Goal: Task Accomplishment & Management: Complete application form

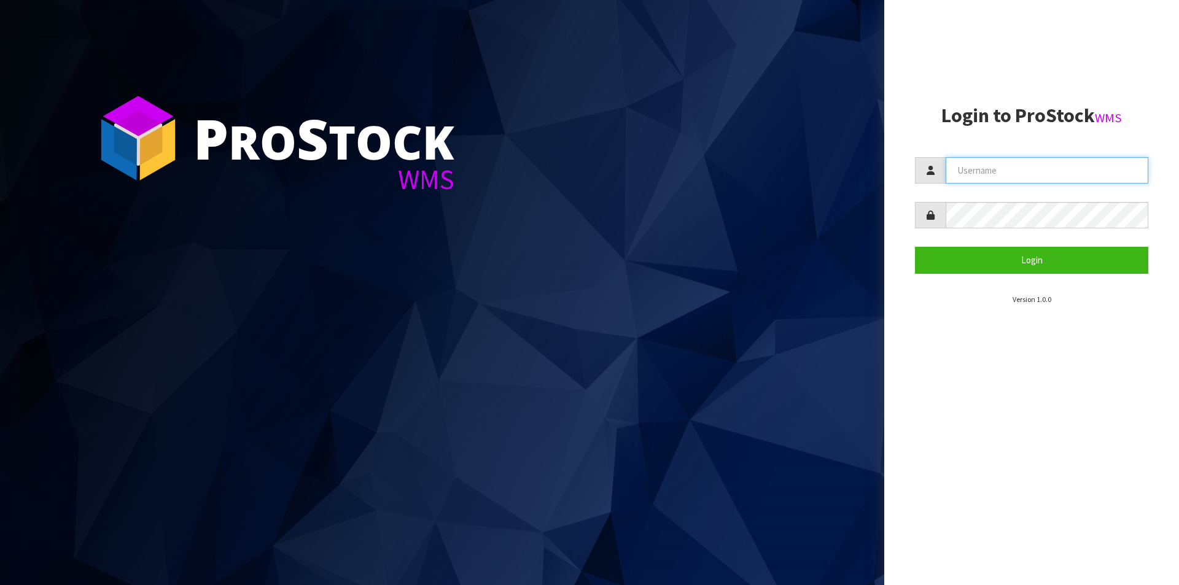
drag, startPoint x: 1016, startPoint y: 168, endPoint x: 1021, endPoint y: 181, distance: 14.4
click at [1016, 168] on input "text" at bounding box center [1047, 170] width 203 height 26
type input "Australianclutch"
click at [915, 247] on button "Login" at bounding box center [1031, 260] width 233 height 26
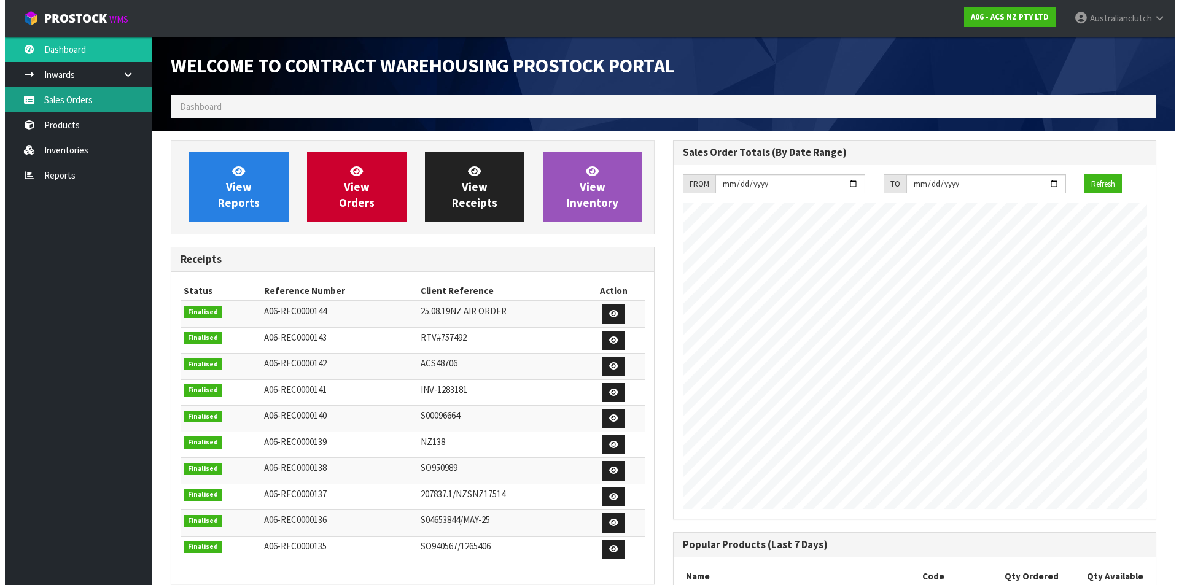
scroll to position [681, 502]
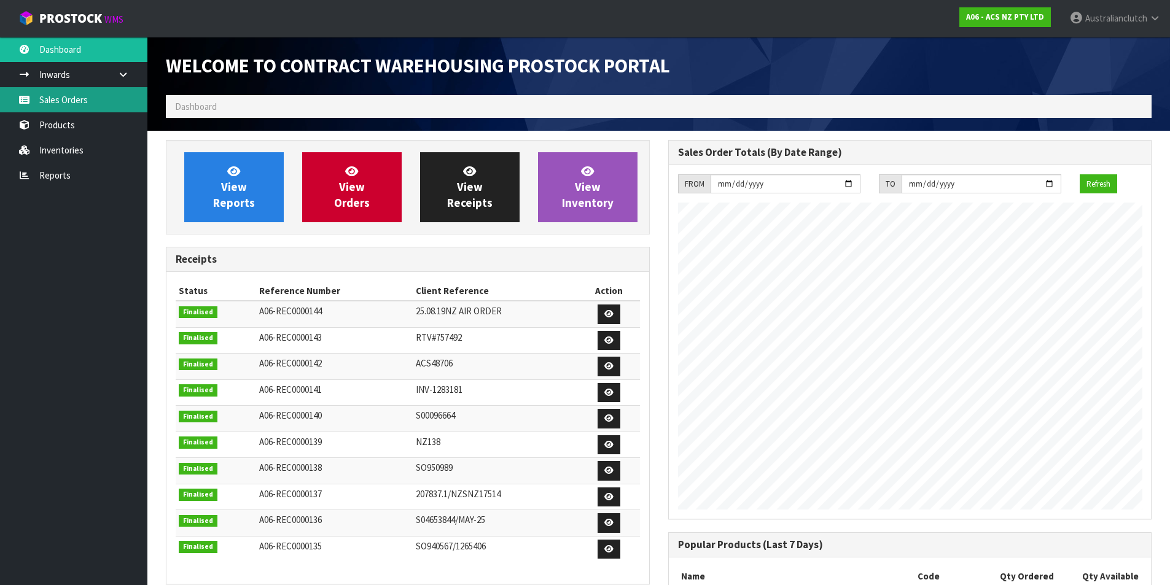
click at [73, 94] on link "Sales Orders" at bounding box center [73, 99] width 147 height 25
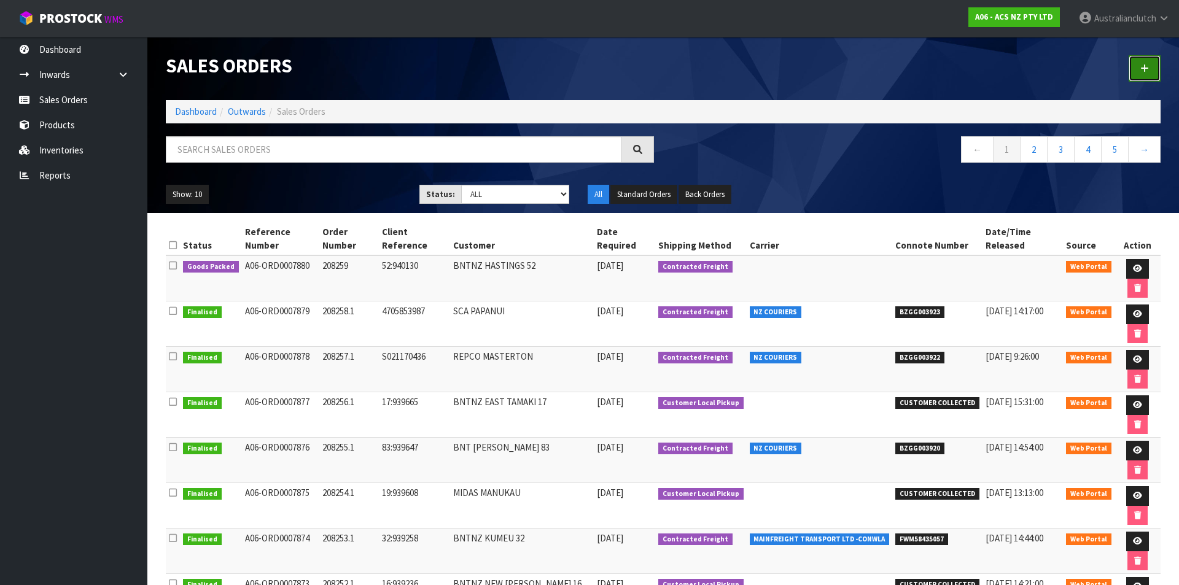
click at [1146, 76] on link at bounding box center [1145, 68] width 32 height 26
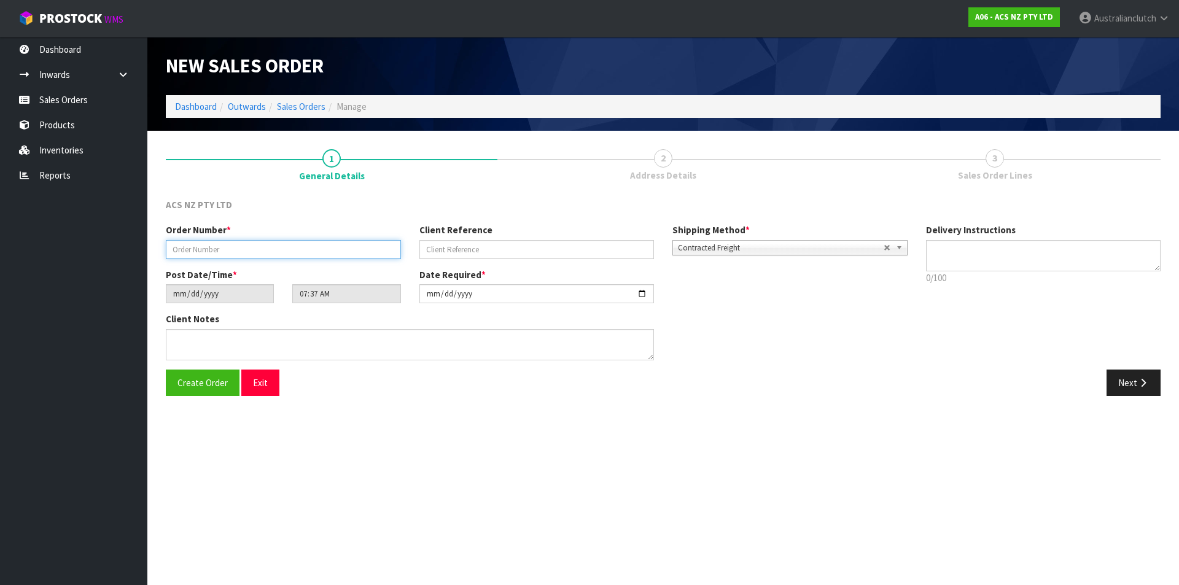
click at [278, 248] on input "text" at bounding box center [283, 249] width 235 height 19
paste input "208260.1"
type input "208260.1"
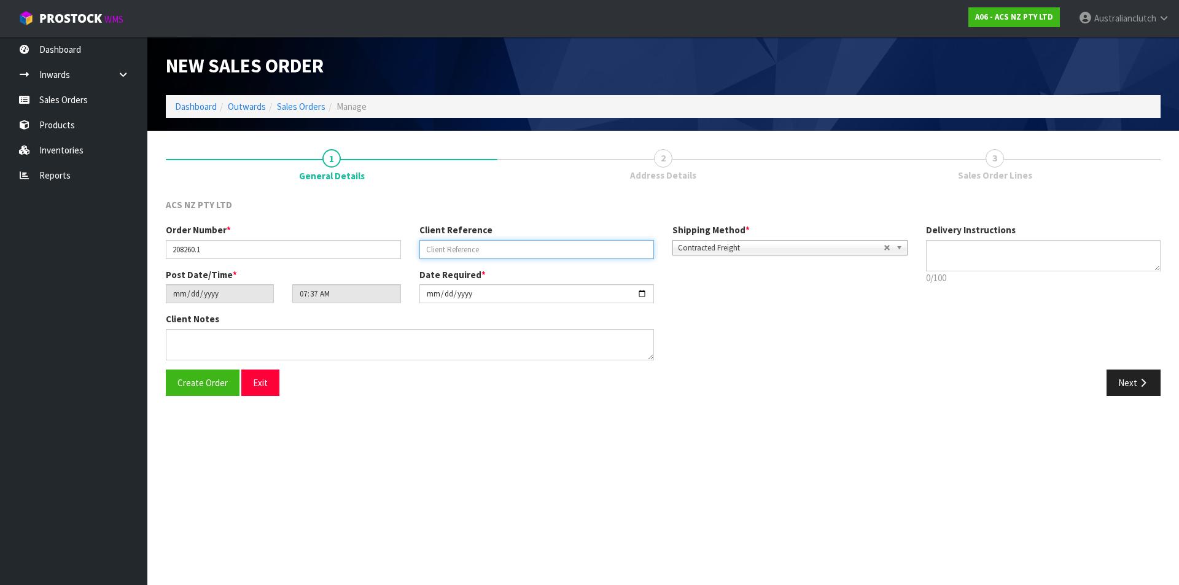
click at [612, 250] on input "text" at bounding box center [536, 249] width 235 height 19
paste input "4706224120"
type input "4706224120"
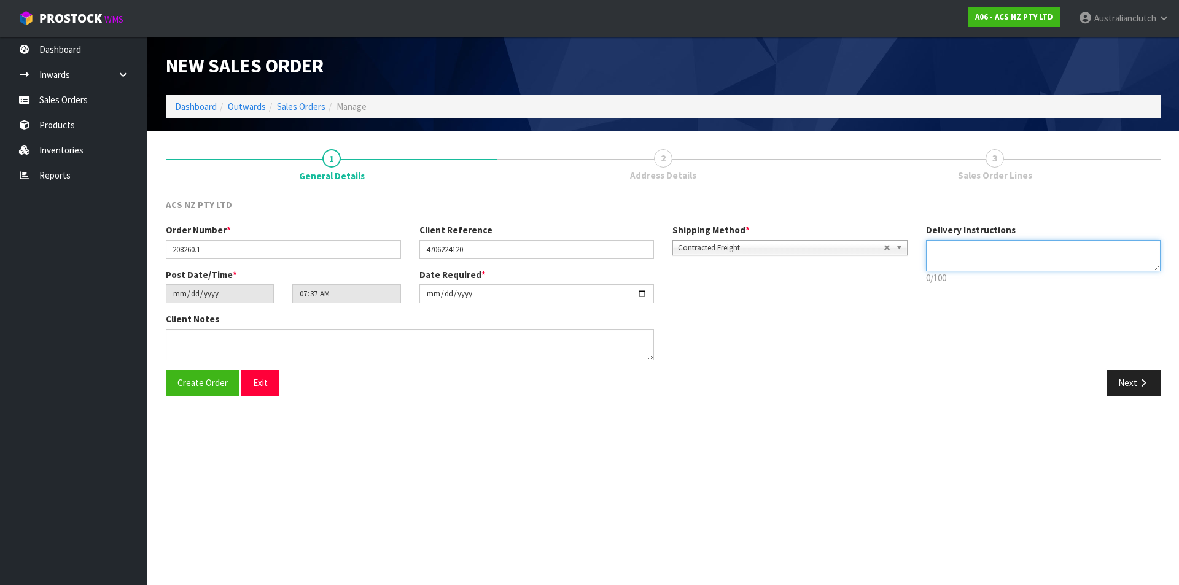
click at [948, 262] on textarea at bounding box center [1043, 255] width 235 height 31
type textarea "NZC PLEASE"
click at [1136, 386] on button "Next" at bounding box center [1134, 383] width 54 height 26
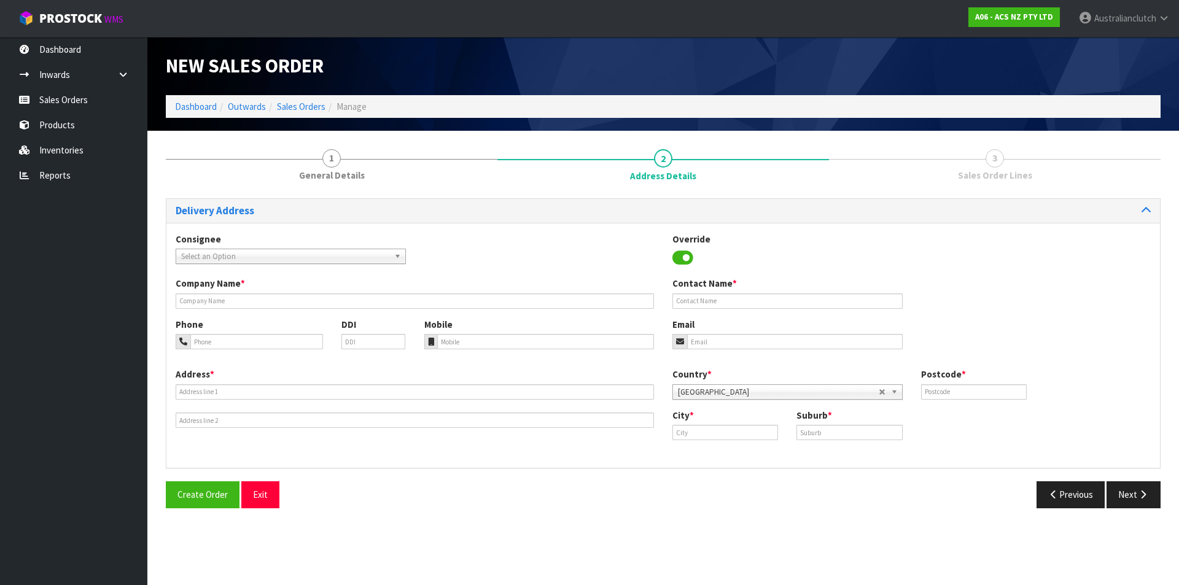
click at [220, 257] on span "Select an Option" at bounding box center [285, 256] width 208 height 15
type input "7043"
drag, startPoint x: 231, startPoint y: 293, endPoint x: 637, endPoint y: 394, distance: 418.4
click at [231, 293] on li "7043 - SCA TAUPO" at bounding box center [291, 291] width 224 height 15
type input "SCA TAUPO"
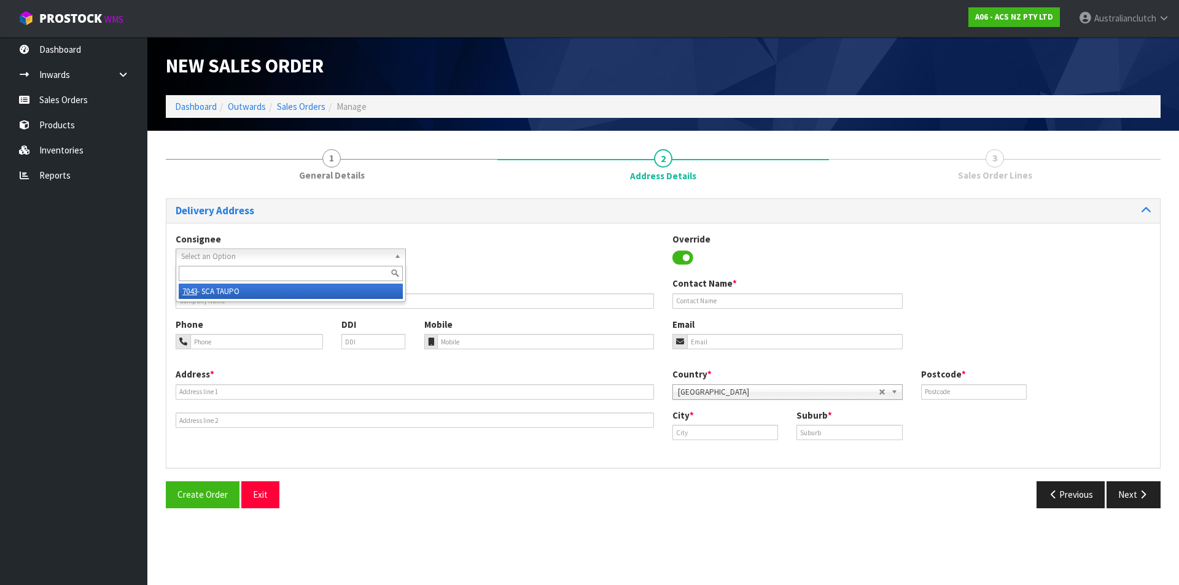
type input "07 376 5023"
type input "[EMAIL_ADDRESS][DOMAIN_NAME]"
type input "SHOP [STREET_ADDRESS]"
type input "3330"
type input "Taupo"
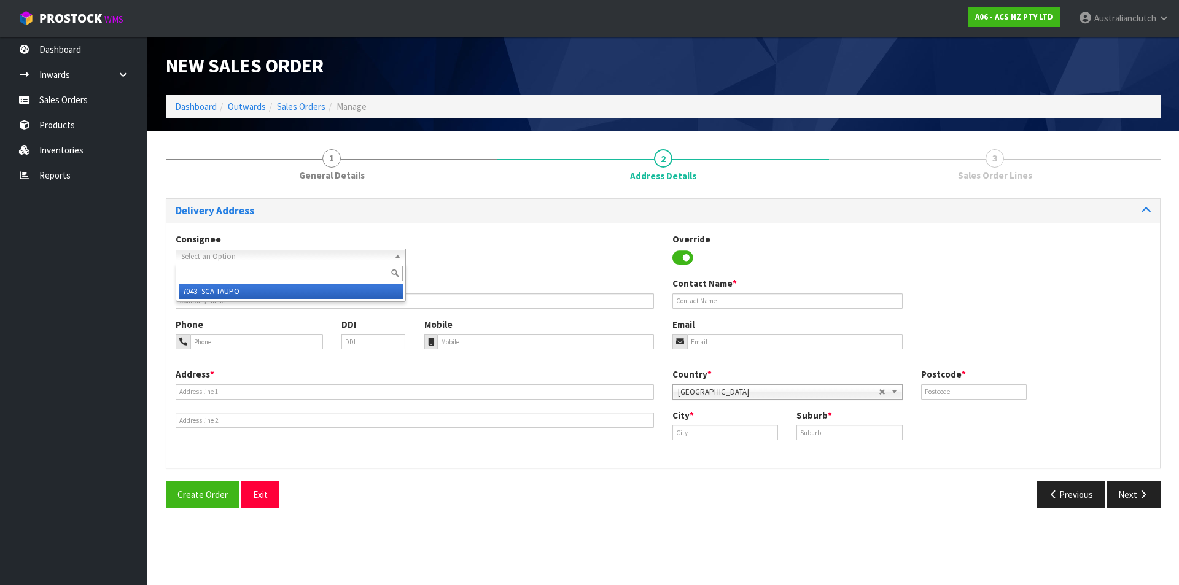
type input "TAUPO"
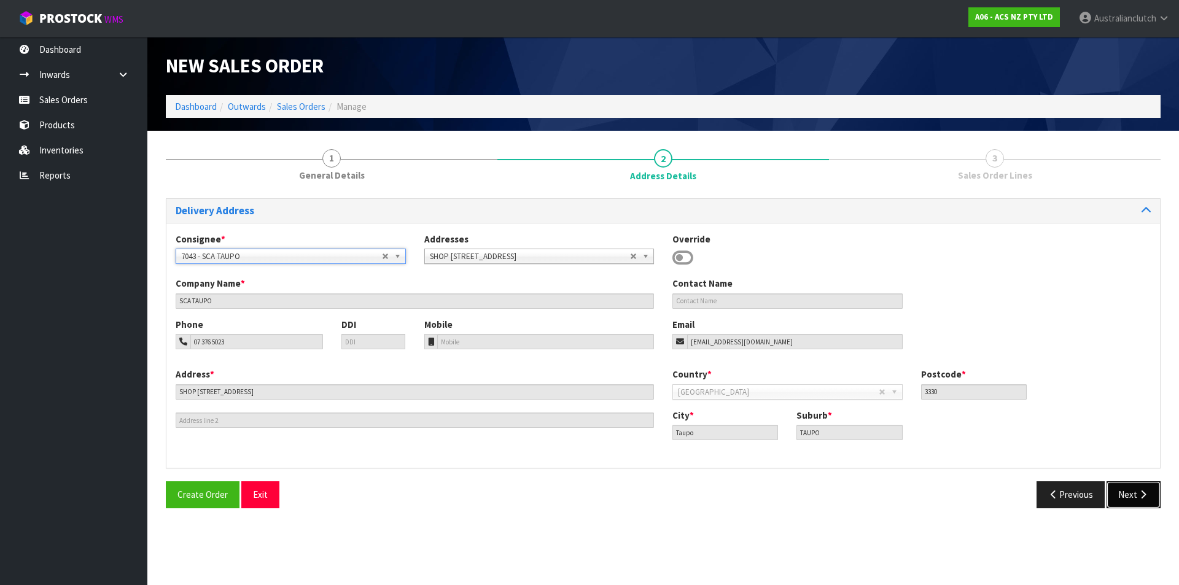
click at [1133, 491] on button "Next" at bounding box center [1134, 495] width 54 height 26
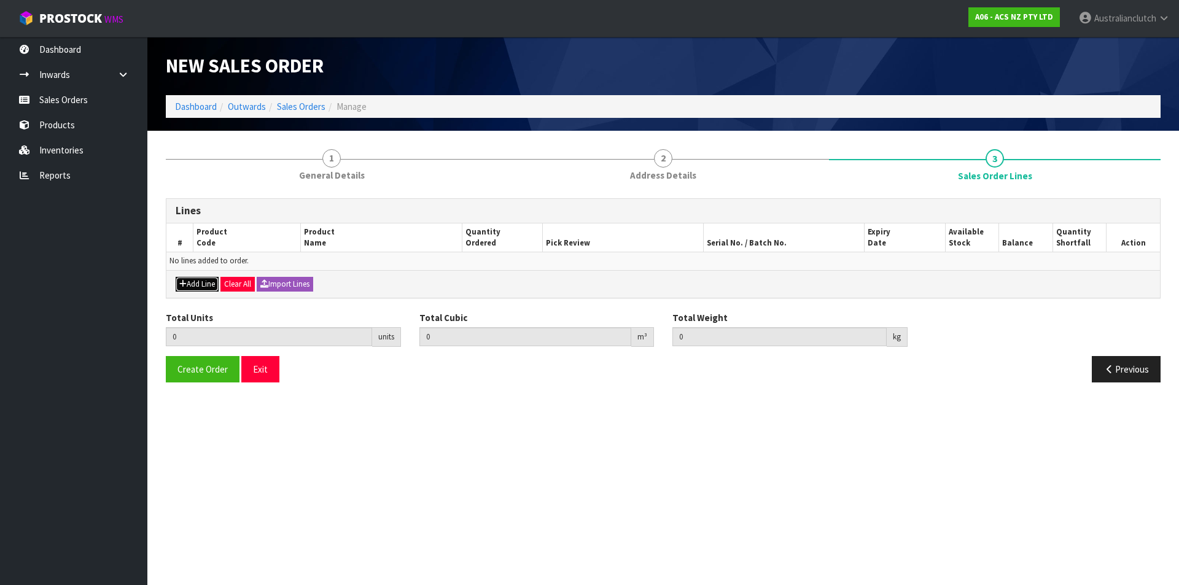
click at [207, 283] on button "Add Line" at bounding box center [197, 284] width 43 height 15
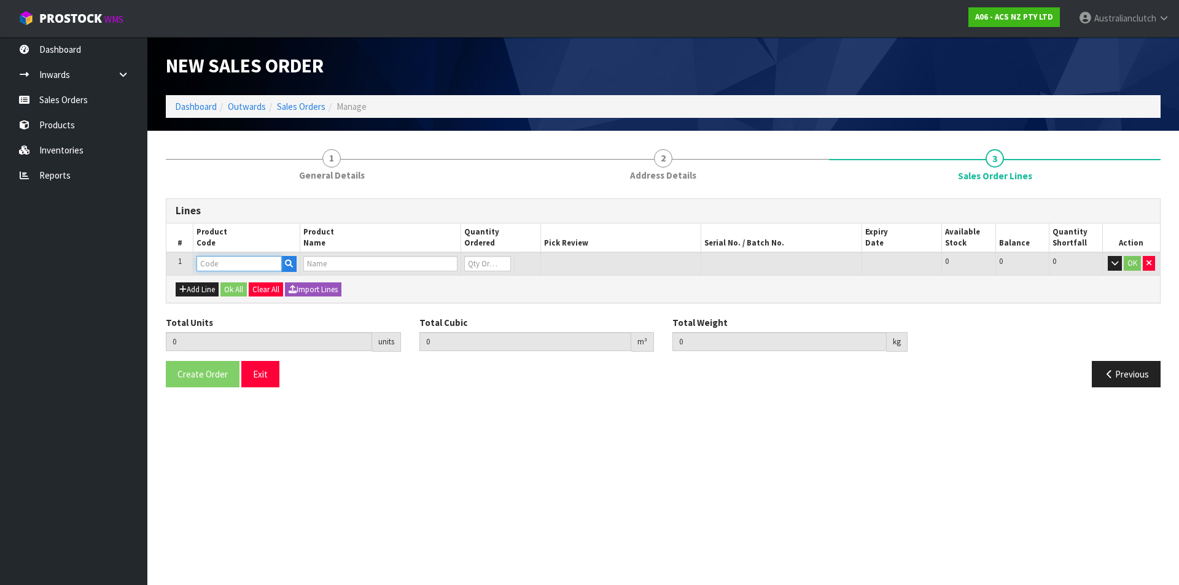
drag, startPoint x: 210, startPoint y: 275, endPoint x: 220, endPoint y: 264, distance: 14.3
click at [220, 264] on input "text" at bounding box center [239, 263] width 85 height 15
type input "KFD25525-1A"
type input "0.000000"
type input "0.000"
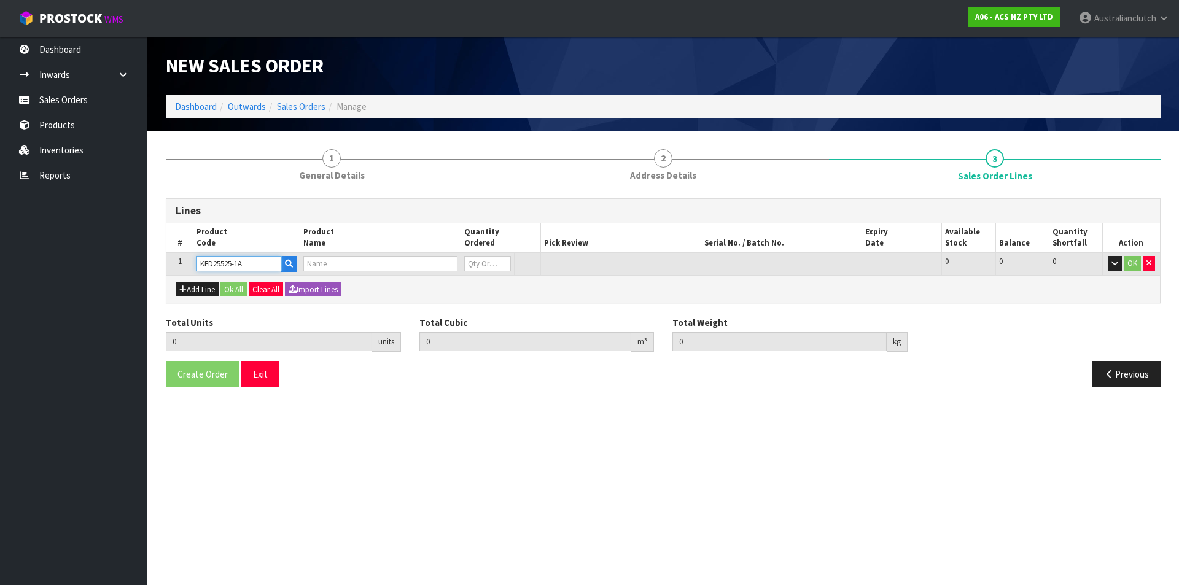
type input "KIT HD FORD/MAZ RANGER/BT50 INC SMF"
type input "0"
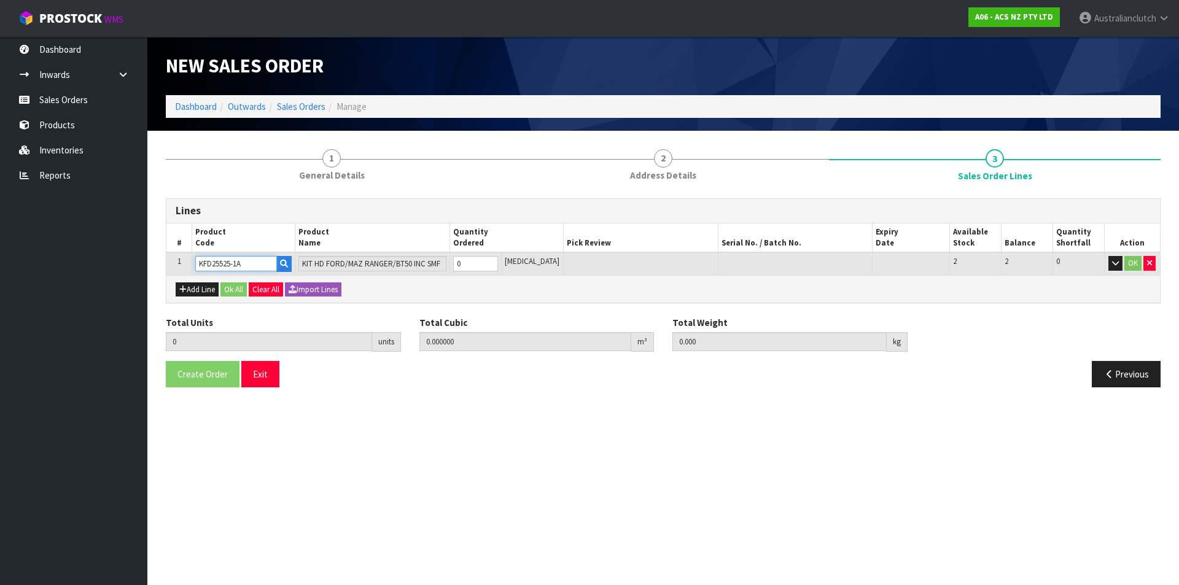
type input "KFD25525-1A"
type input "1"
type input "0.01443"
type input "24"
type input "1"
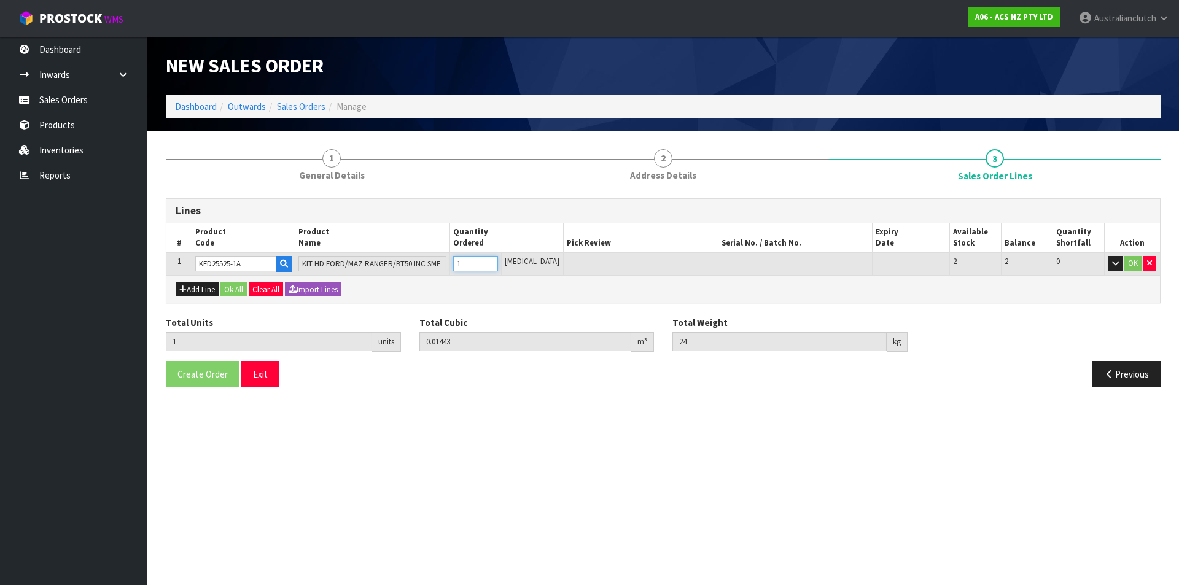
click at [498, 262] on input "1" at bounding box center [475, 263] width 45 height 15
click at [1135, 263] on button "OK" at bounding box center [1133, 263] width 17 height 15
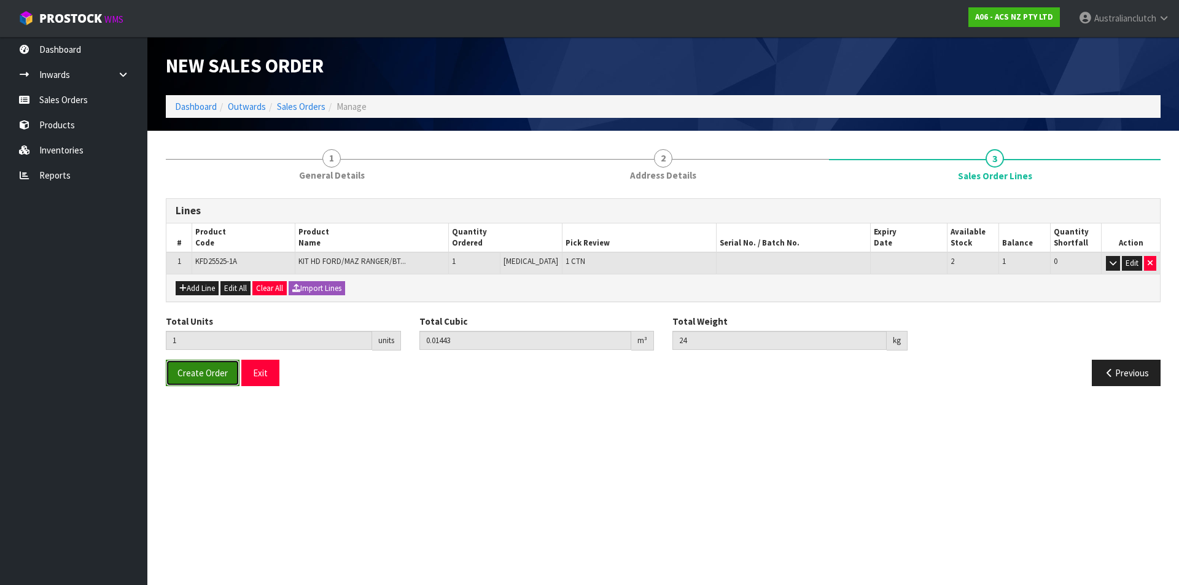
click at [208, 379] on button "Create Order" at bounding box center [203, 373] width 74 height 26
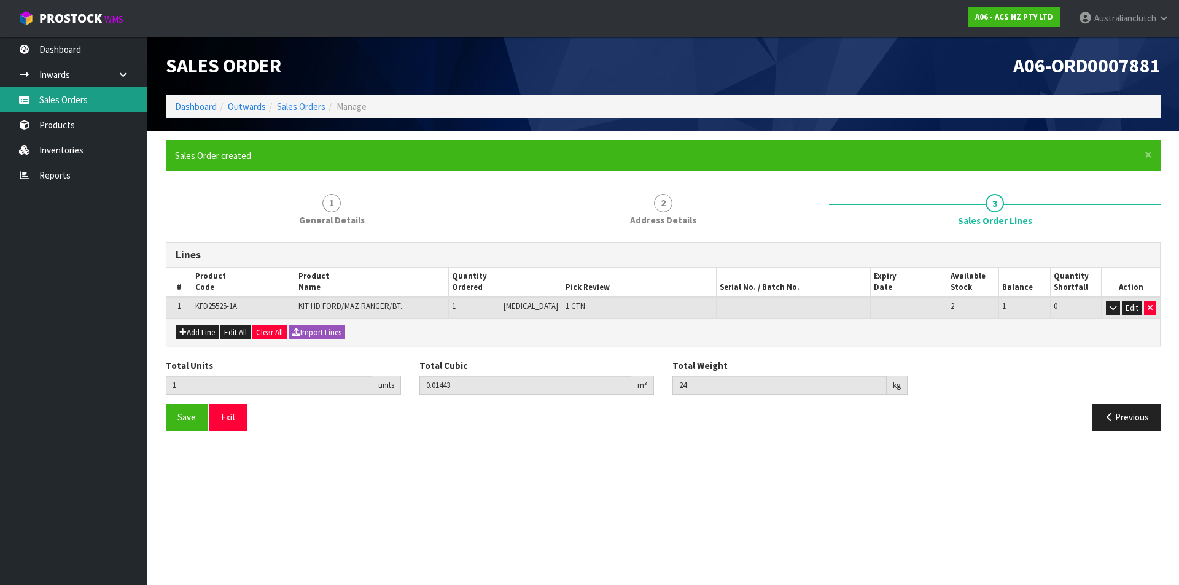
click at [57, 104] on link "Sales Orders" at bounding box center [73, 99] width 147 height 25
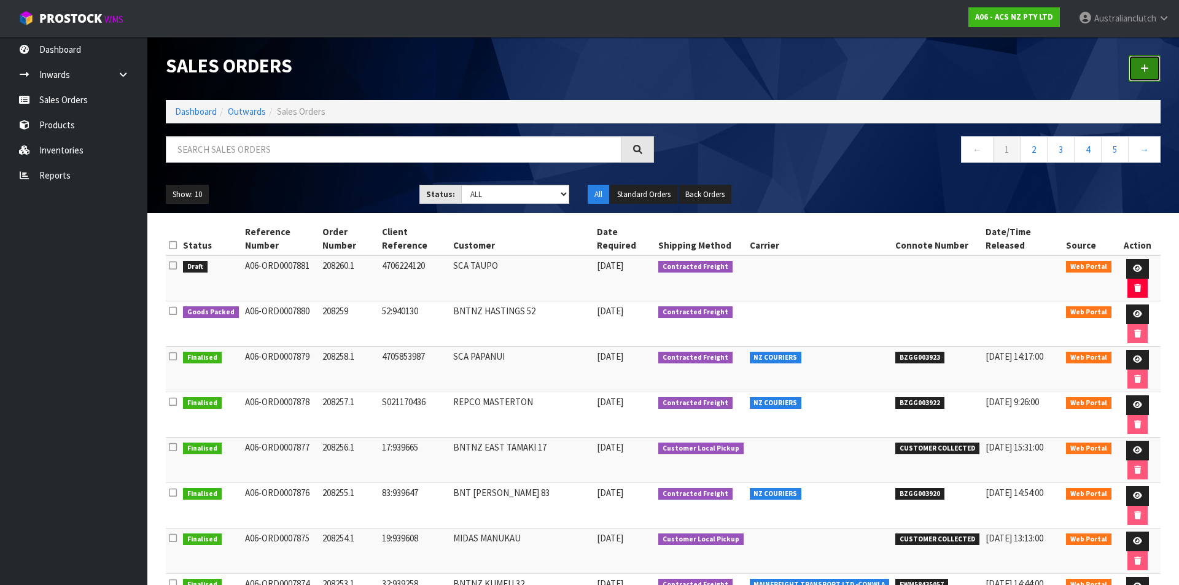
click at [1144, 68] on icon at bounding box center [1145, 68] width 9 height 9
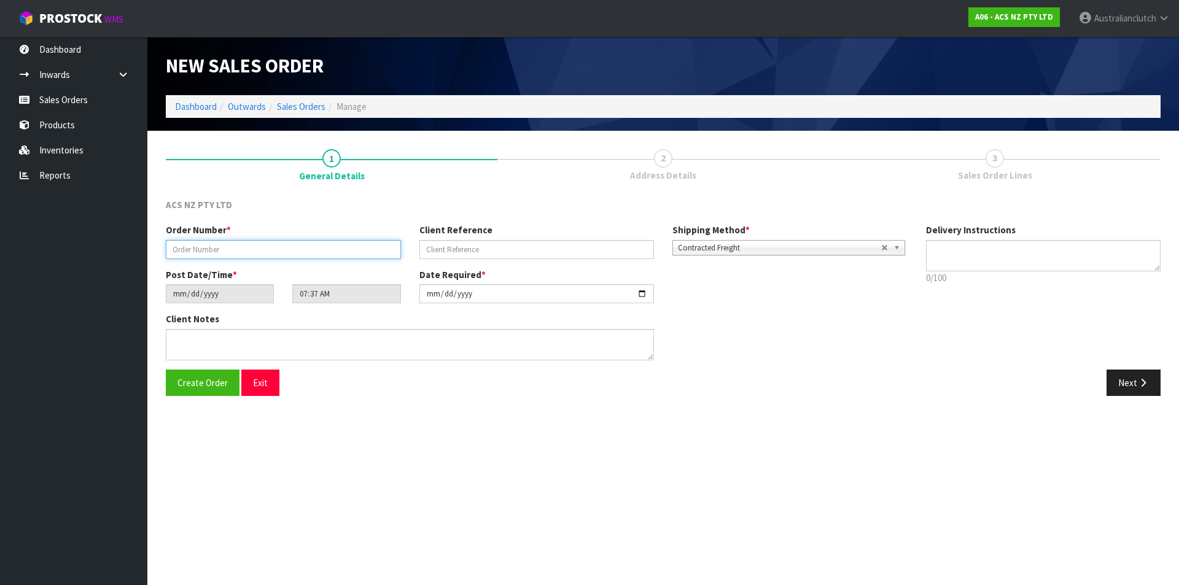
click at [187, 241] on input "text" at bounding box center [283, 249] width 235 height 19
paste input "208261.1"
type input "208261.1"
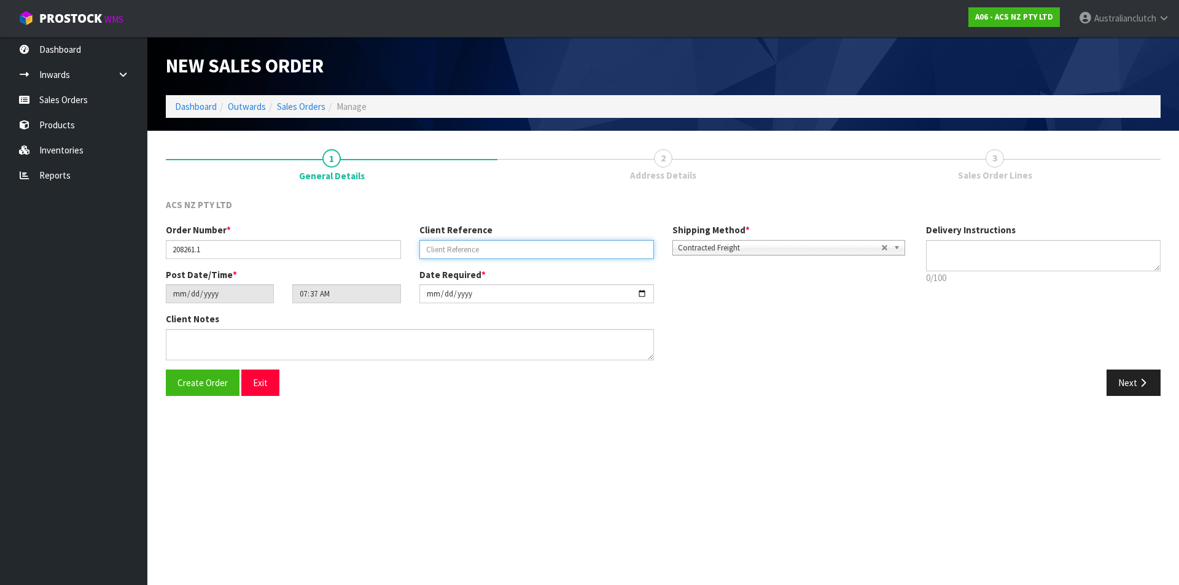
click at [475, 246] on input "text" at bounding box center [536, 249] width 235 height 19
paste input "4706225368"
type input "4706225368"
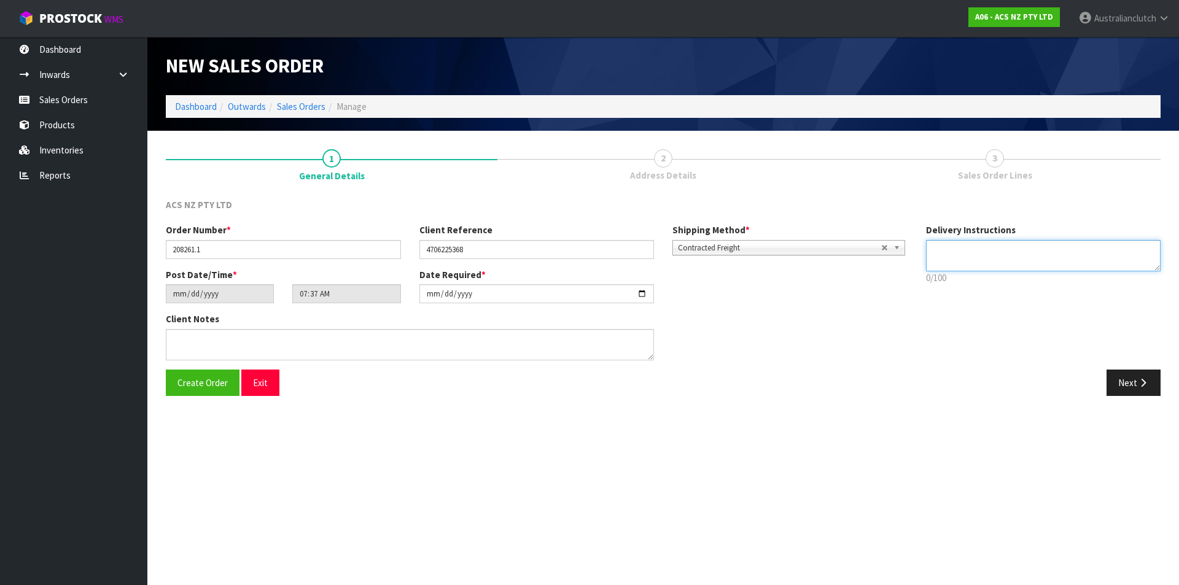
click at [997, 268] on textarea at bounding box center [1043, 255] width 235 height 31
type textarea "NZC PLEASE"
click at [1158, 383] on button "Next" at bounding box center [1134, 383] width 54 height 26
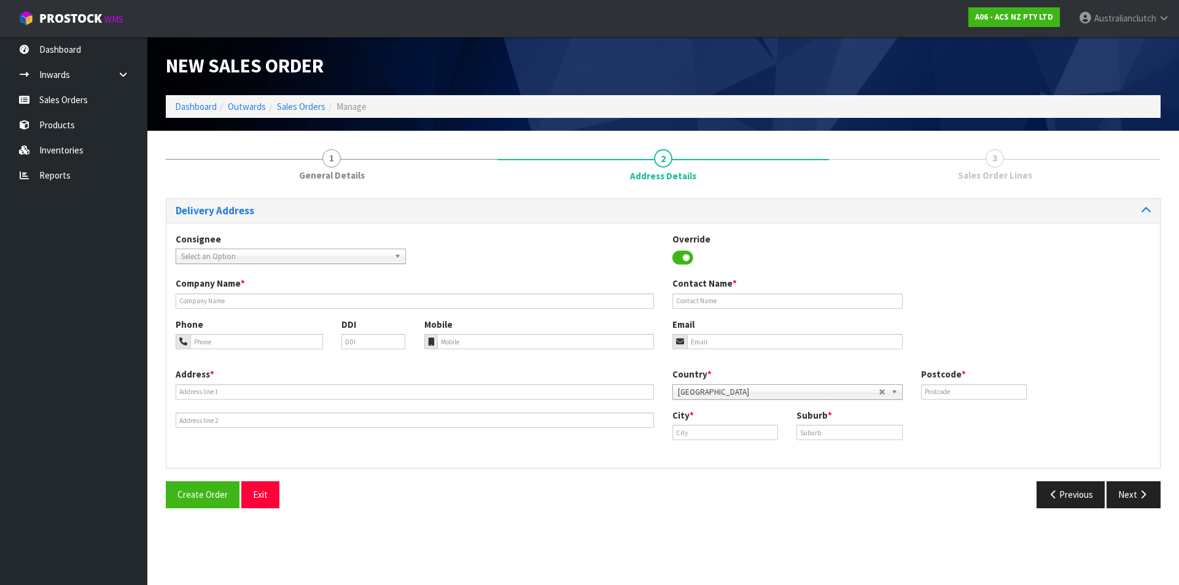
click at [219, 260] on span "Select an Option" at bounding box center [285, 256] width 208 height 15
type input "7004"
click at [221, 289] on li "7004 - SCA MT WELLINGTON" at bounding box center [291, 291] width 224 height 15
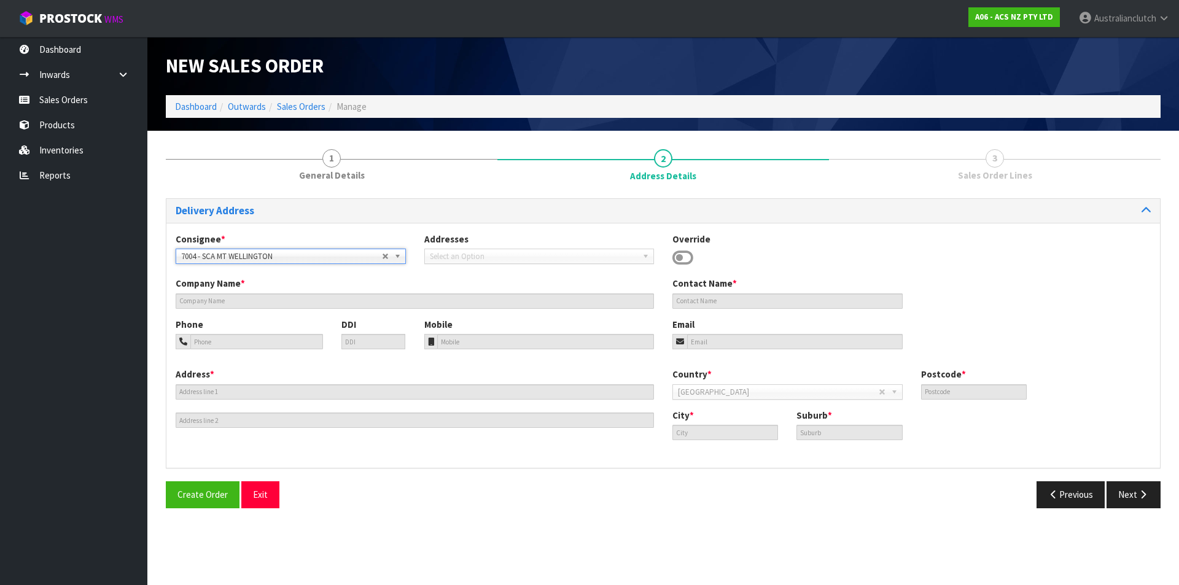
type input "SCA MT WELLINGTON"
type input "09 5746435"
type input "[EMAIL_ADDRESS][DOMAIN_NAME]"
type input "43 MT [GEOGRAPHIC_DATA]"
type input "1060"
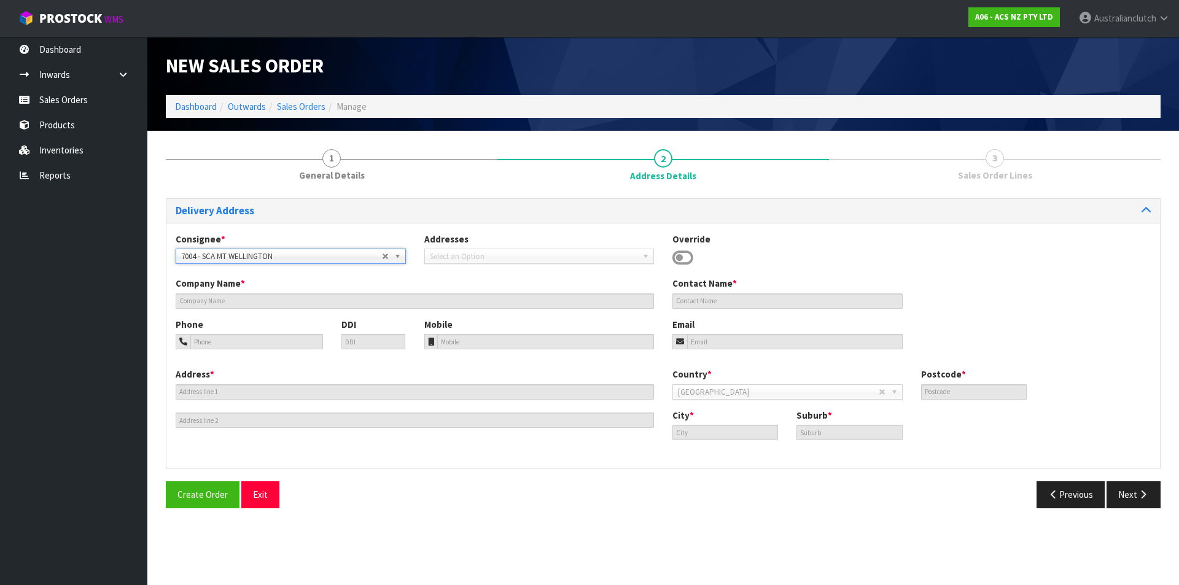
type input "[GEOGRAPHIC_DATA]"
click at [1149, 505] on button "Next" at bounding box center [1134, 495] width 54 height 26
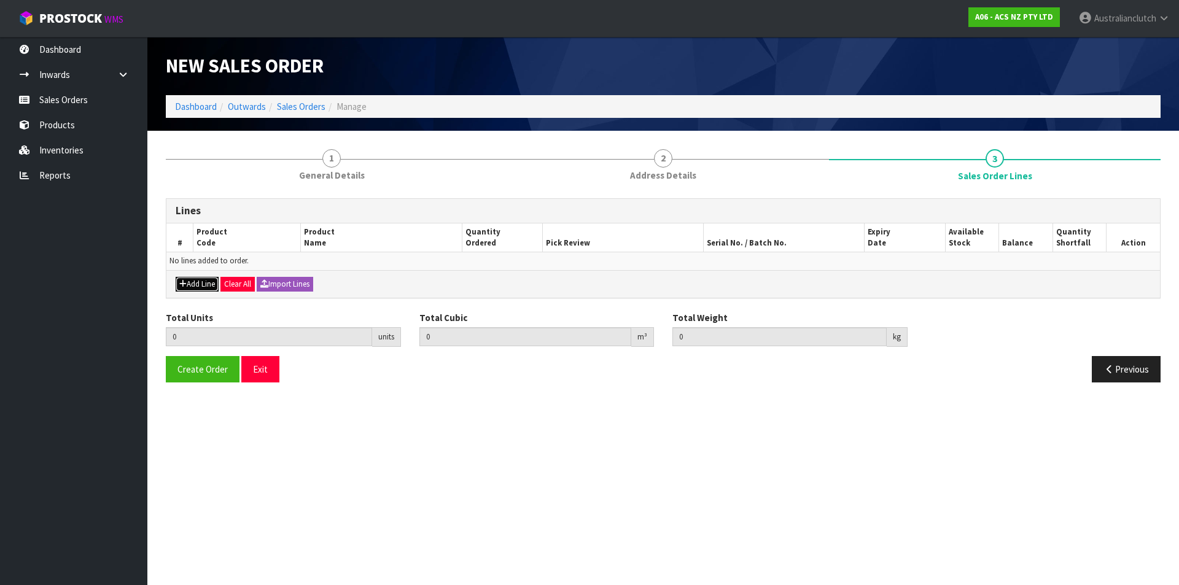
click at [203, 290] on button "Add Line" at bounding box center [197, 284] width 43 height 15
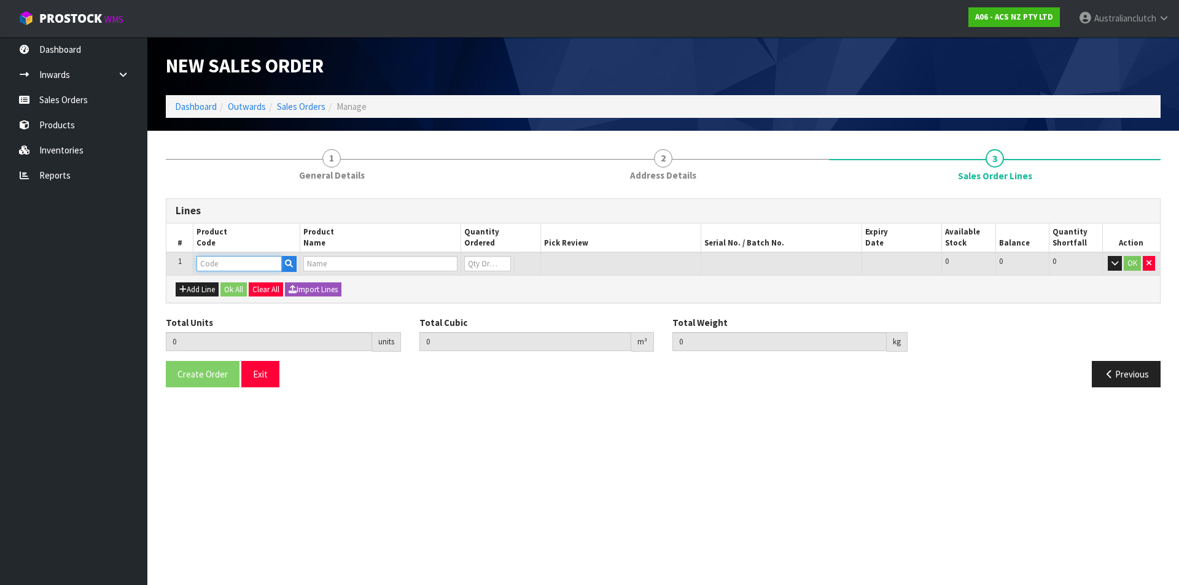
click at [222, 265] on input "text" at bounding box center [239, 263] width 85 height 15
type input "MCTY033"
type input "0.000000"
type input "0.000"
type input "CLUTCH M/CYL TOYOTA 15.87MM (5/8")"
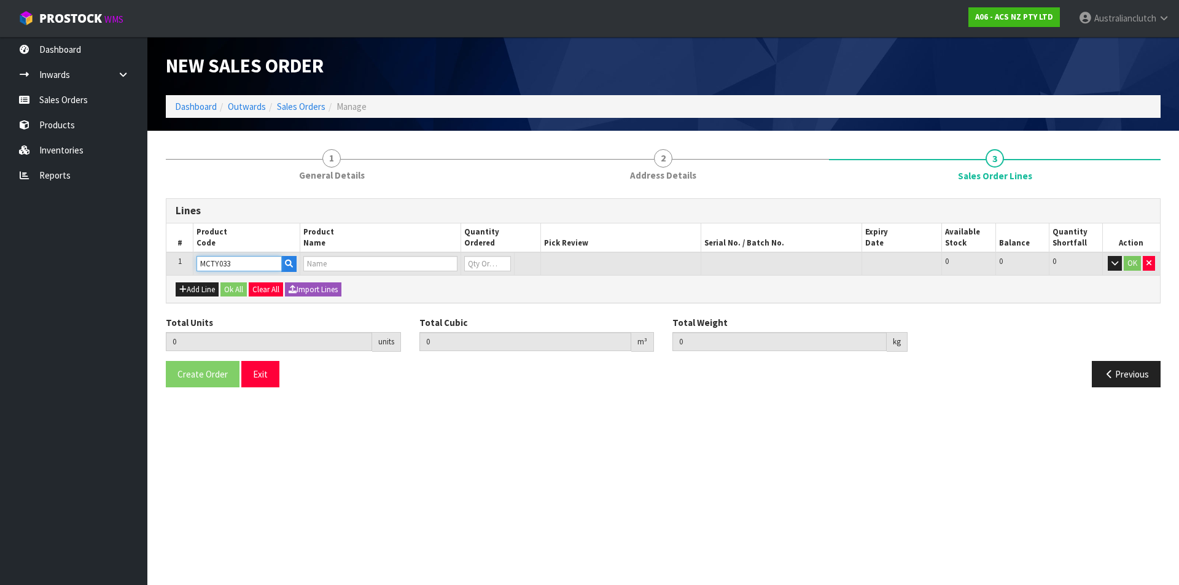
type input "0"
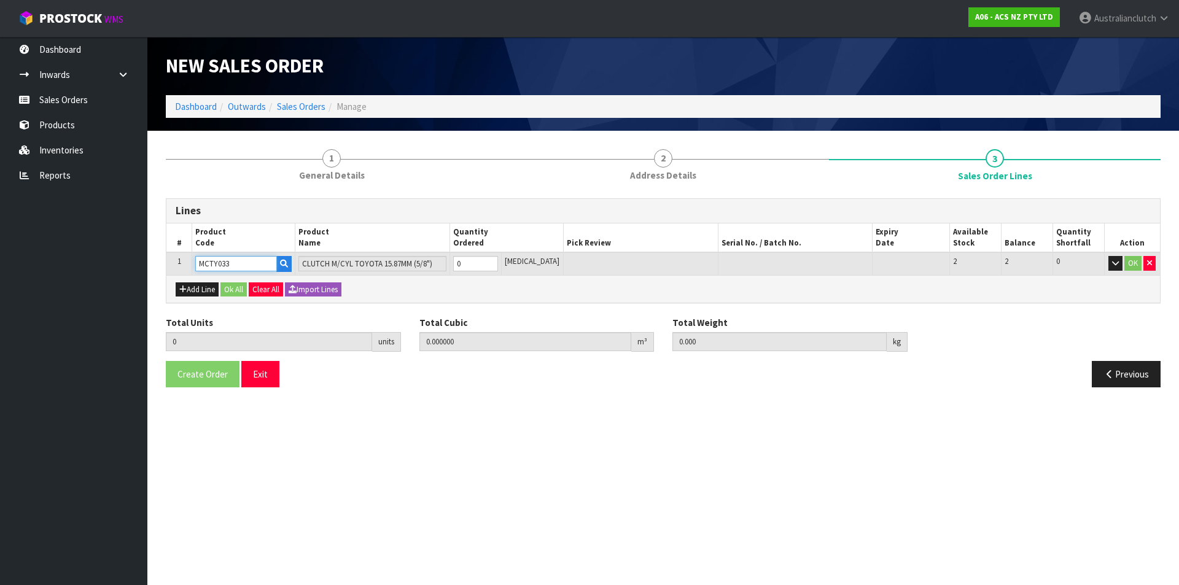
type input "MCTY033"
type input "1"
type input "0.002981"
type input "0.85"
type input "1"
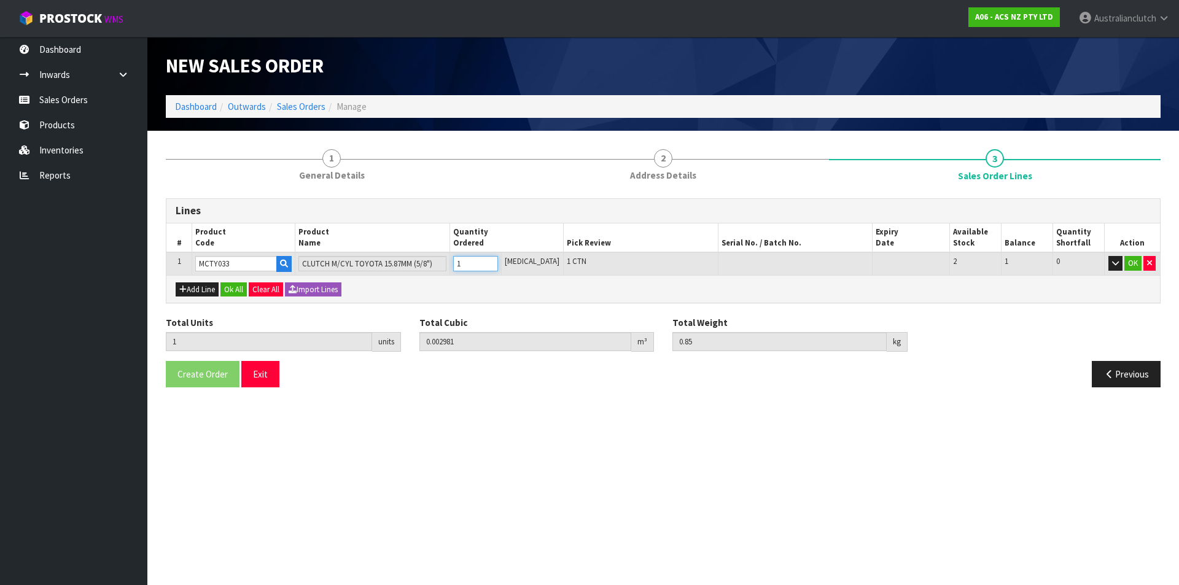
click at [498, 259] on input "1" at bounding box center [475, 263] width 45 height 15
click at [1129, 262] on button "OK" at bounding box center [1133, 263] width 17 height 15
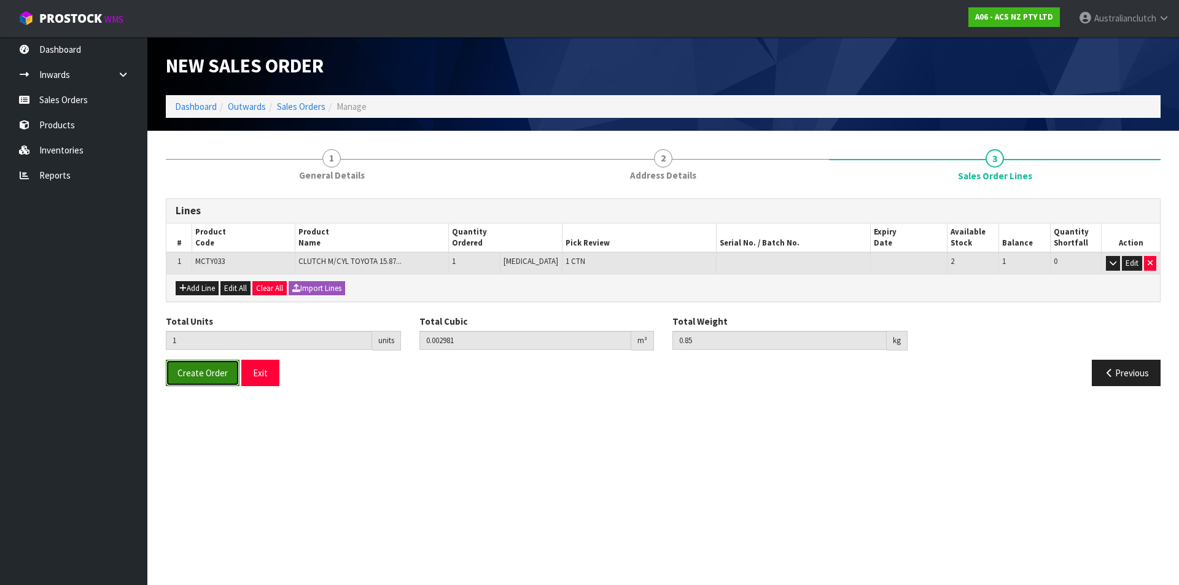
click at [199, 367] on span "Create Order" at bounding box center [203, 373] width 50 height 12
